Goal: Find specific page/section: Find specific page/section

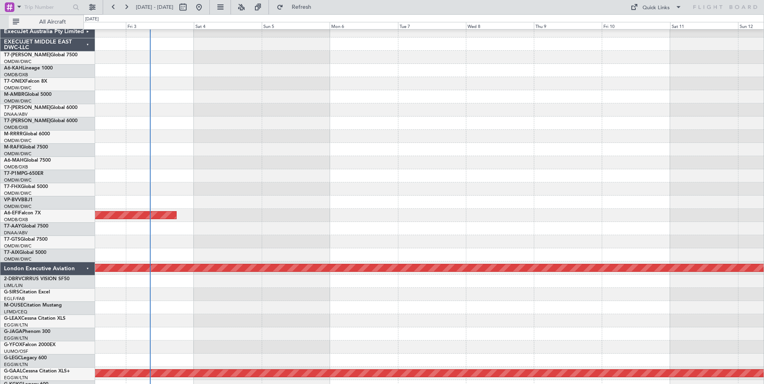
scroll to position [335, 0]
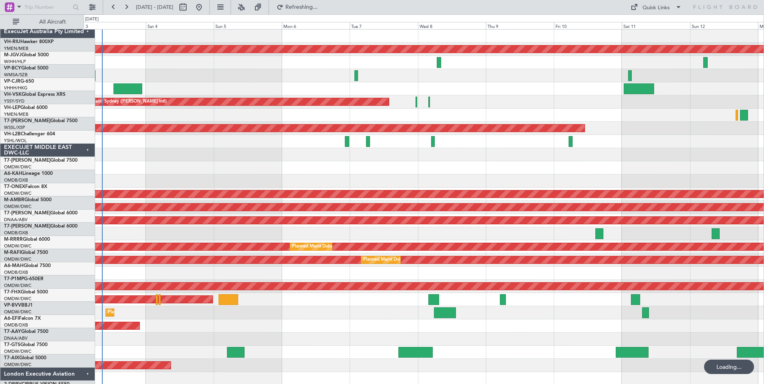
click at [70, 26] on div "ExecuJet Australia Pty Limited" at bounding box center [47, 31] width 95 height 13
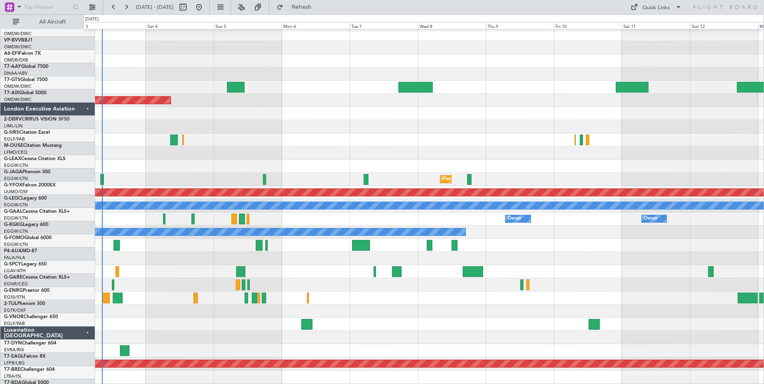
scroll to position [200, 0]
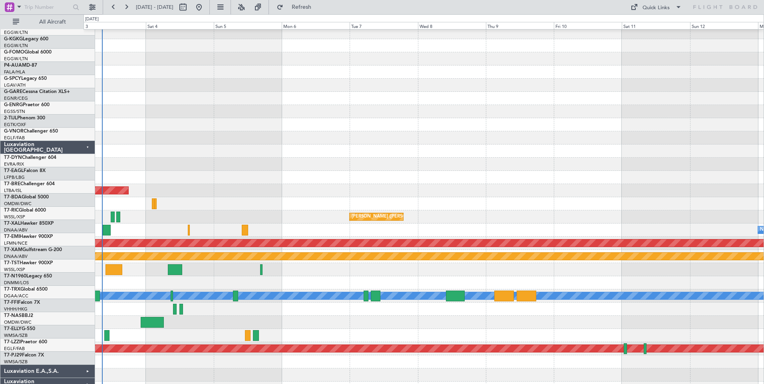
scroll to position [360, 0]
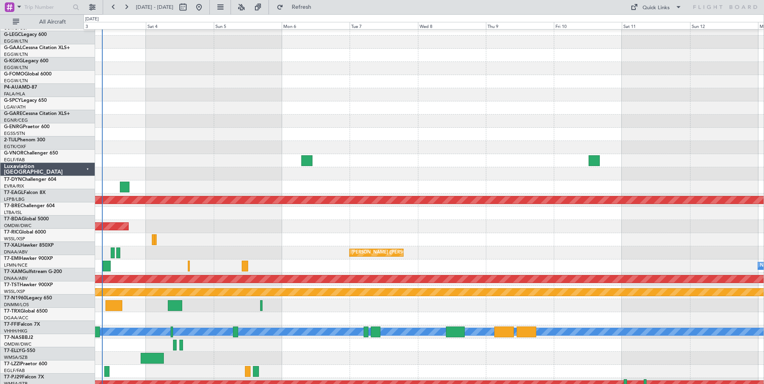
scroll to position [335, 0]
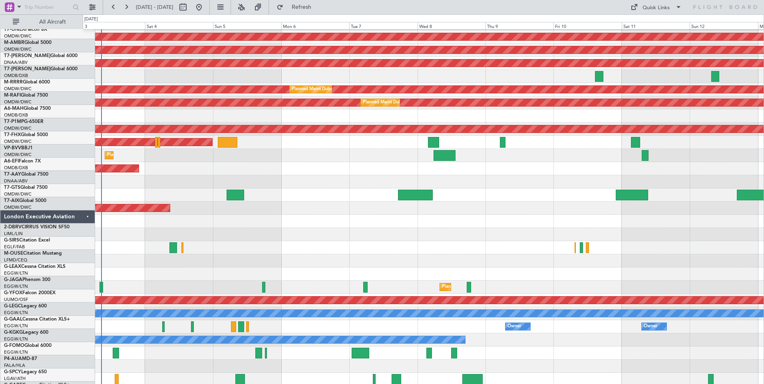
scroll to position [0, 0]
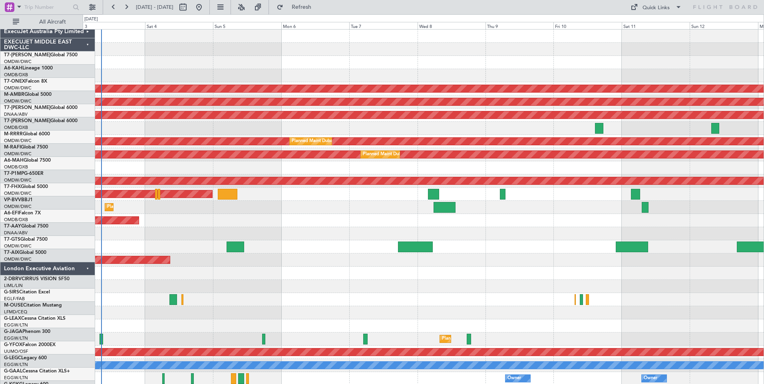
click at [69, 38] on div "EXECUJET MIDDLE EAST DWC-LLC" at bounding box center [47, 44] width 95 height 13
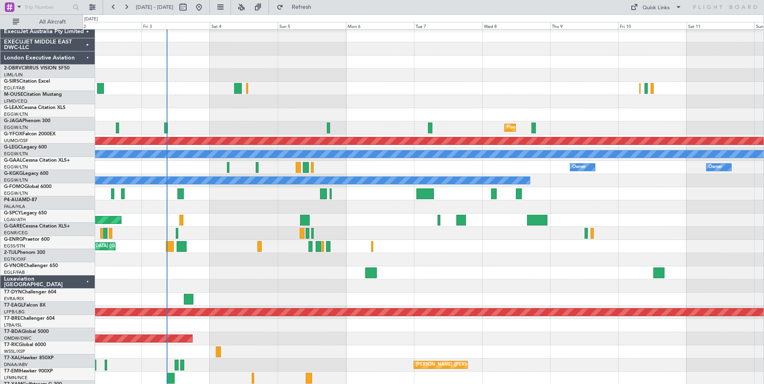
scroll to position [26, 0]
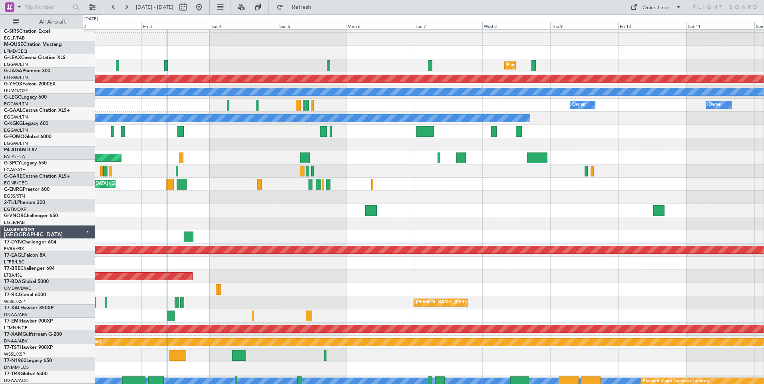
scroll to position [63, 0]
